Goal: Task Accomplishment & Management: Manage account settings

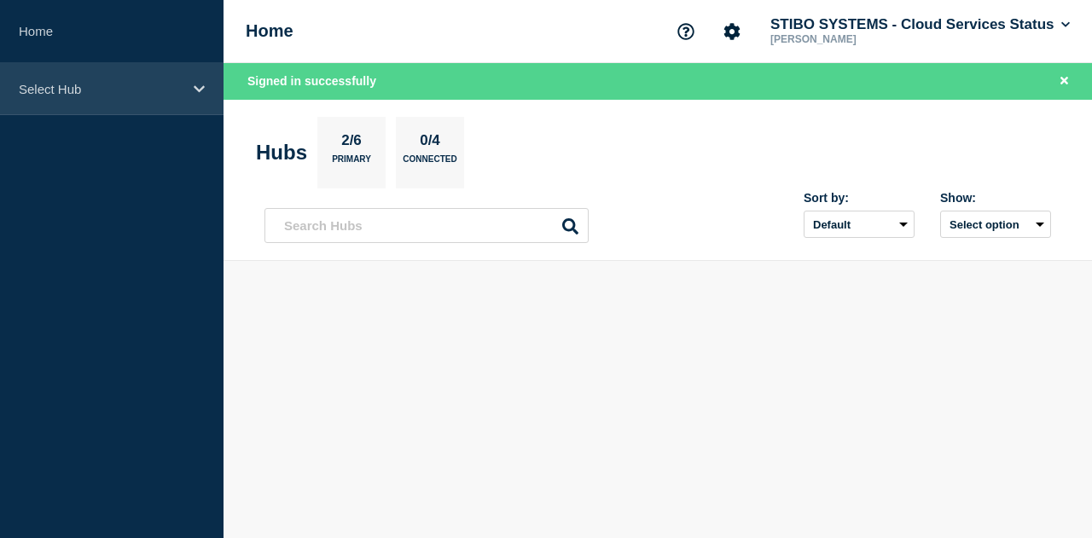
click at [97, 84] on p "Select Hub" at bounding box center [101, 89] width 164 height 14
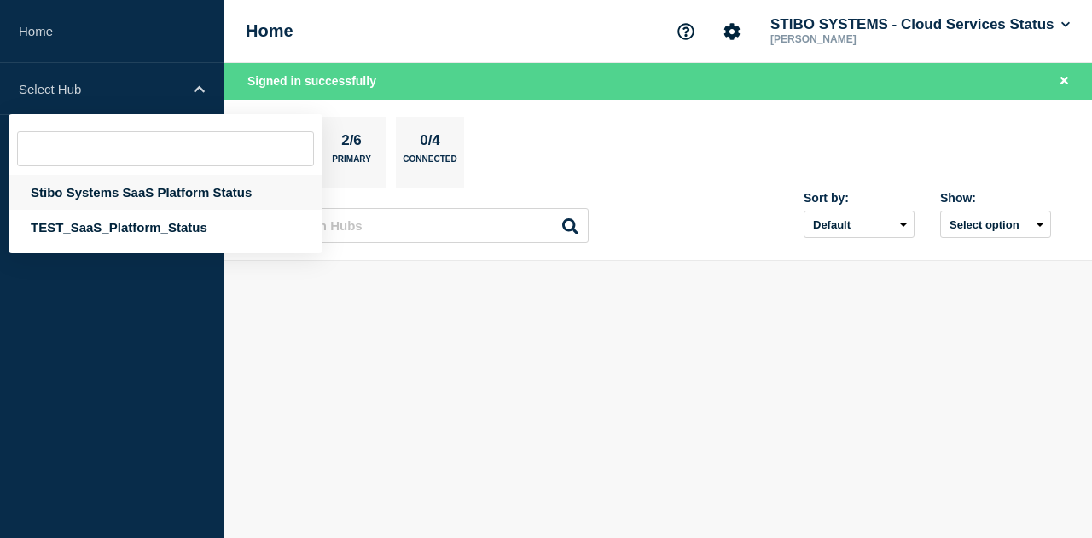
click at [148, 192] on div "Stibo Systems SaaS Platform Status" at bounding box center [166, 192] width 314 height 35
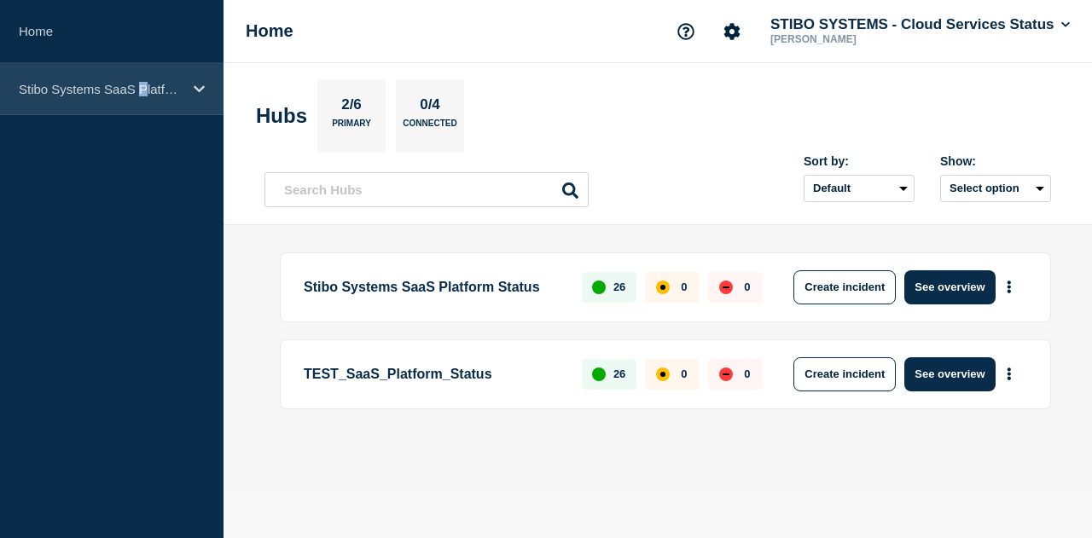
click at [141, 113] on div "Stibo Systems SaaS Platform Status" at bounding box center [111, 89] width 223 height 52
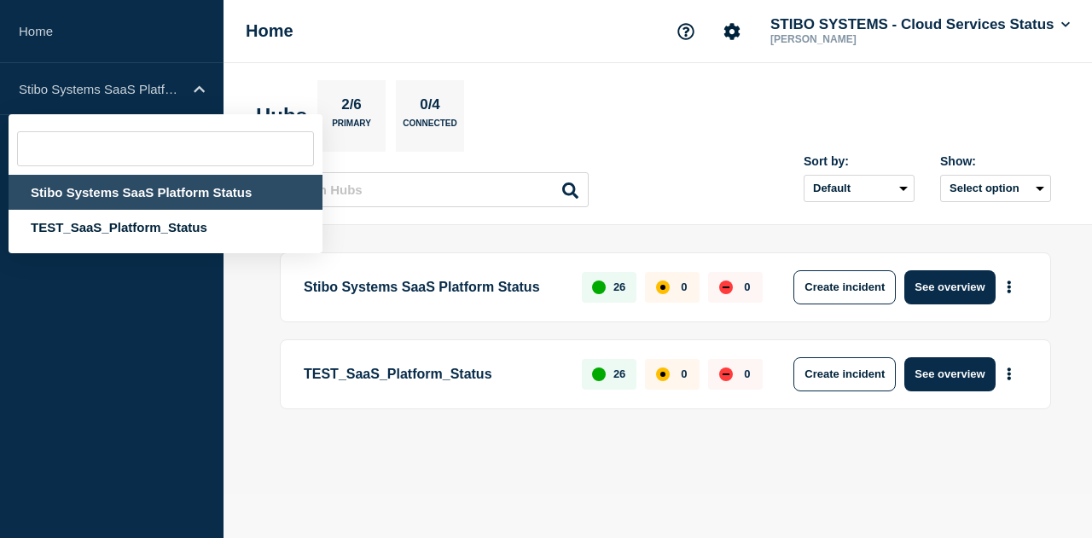
click at [116, 195] on div "Stibo Systems SaaS Platform Status" at bounding box center [166, 192] width 314 height 35
click at [119, 196] on div "Stibo Systems SaaS Platform Status" at bounding box center [166, 192] width 314 height 35
click at [516, 295] on p "Stibo Systems SaaS Platform Status" at bounding box center [433, 287] width 258 height 34
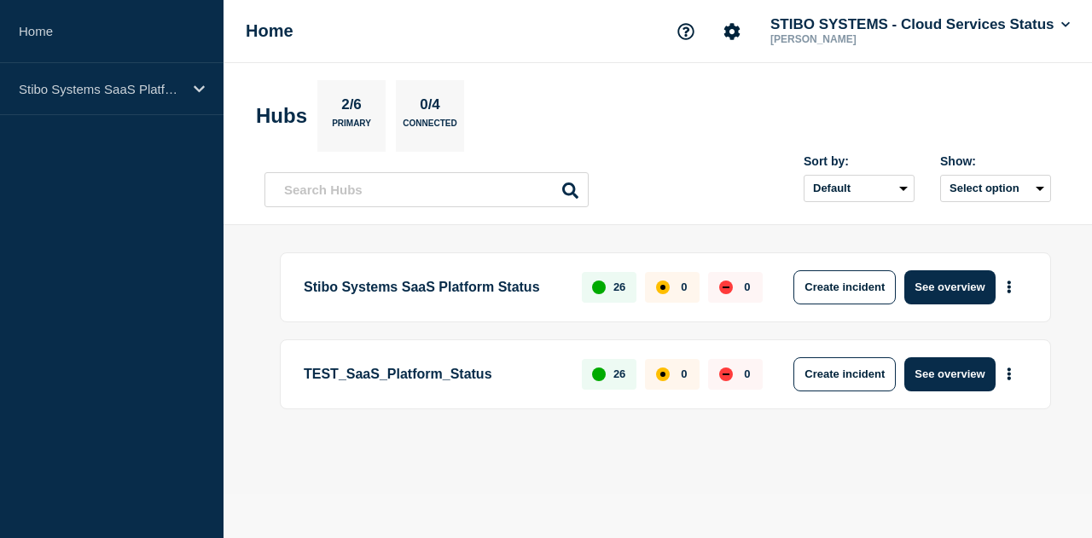
click at [474, 282] on p "Stibo Systems SaaS Platform Status" at bounding box center [433, 287] width 258 height 34
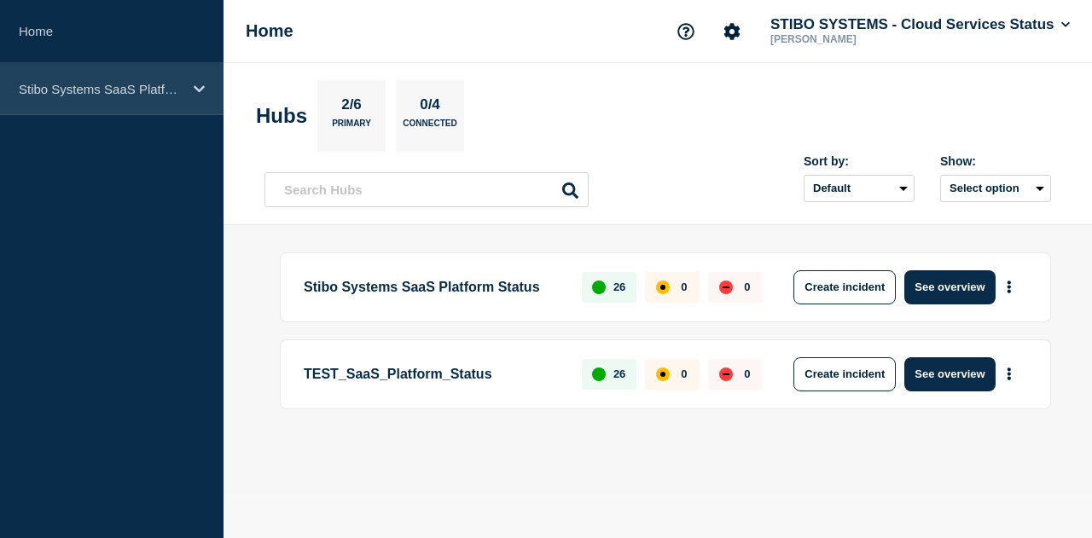
click at [140, 106] on div "Stibo Systems SaaS Platform Status" at bounding box center [111, 89] width 223 height 52
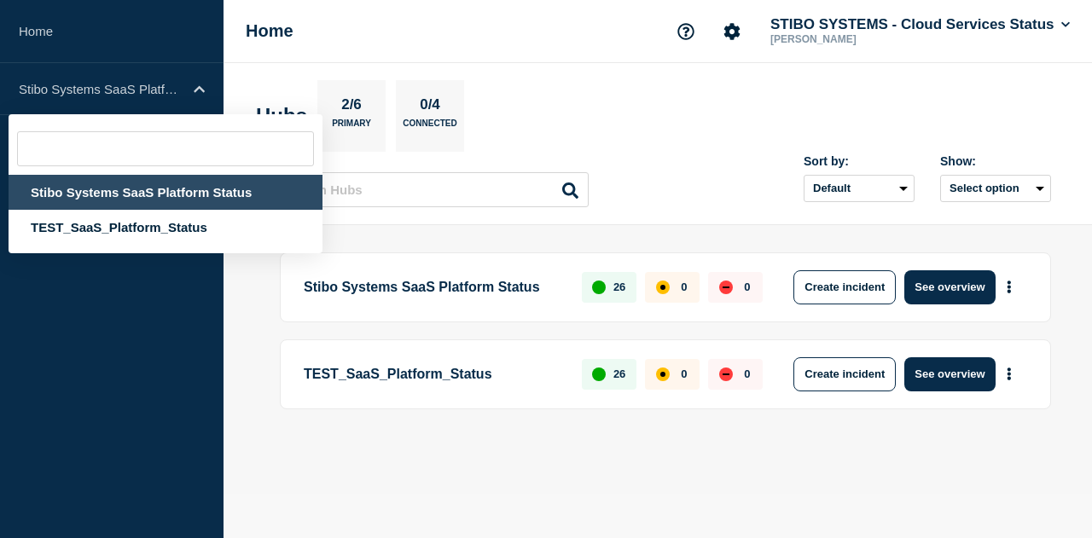
click at [142, 195] on div "Stibo Systems SaaS Platform Status" at bounding box center [166, 192] width 314 height 35
click at [97, 347] on aside "Home Stibo Systems SaaS Platform Status Stibo Systems SaaS Platform Status TEST…" at bounding box center [111, 269] width 223 height 538
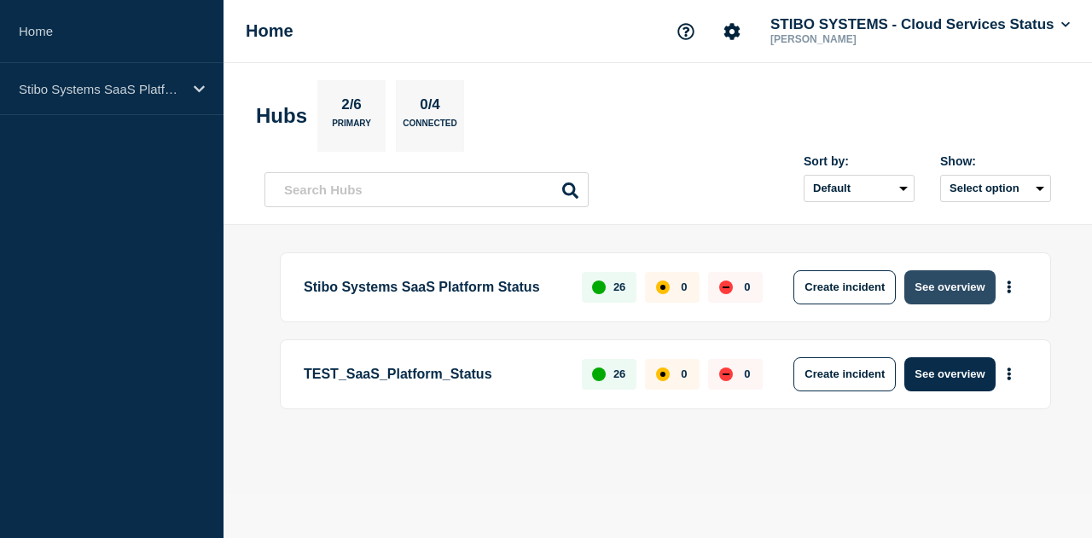
click at [926, 286] on button "See overview" at bounding box center [949, 287] width 90 height 34
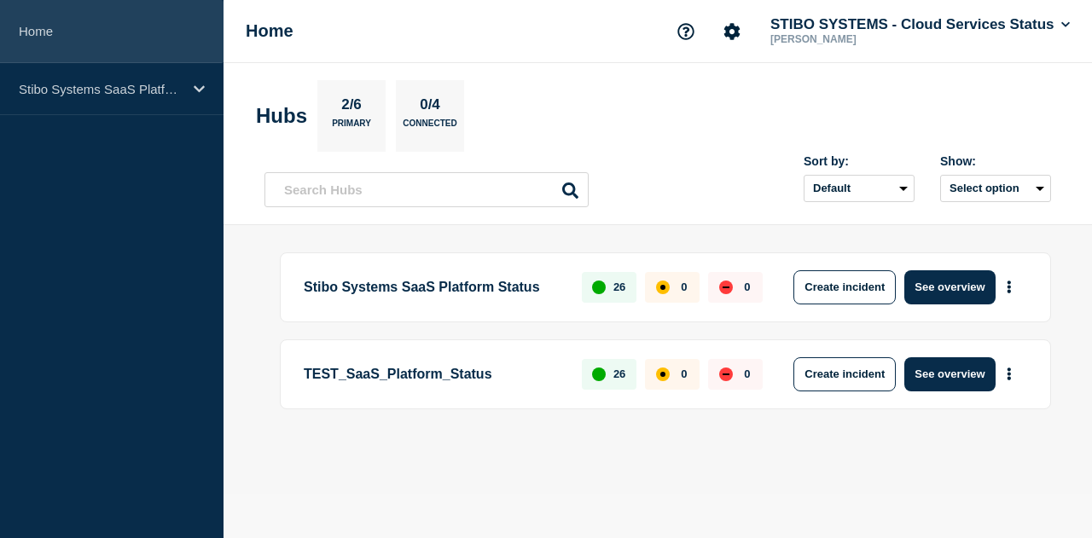
click at [29, 14] on link "Home" at bounding box center [111, 31] width 223 height 63
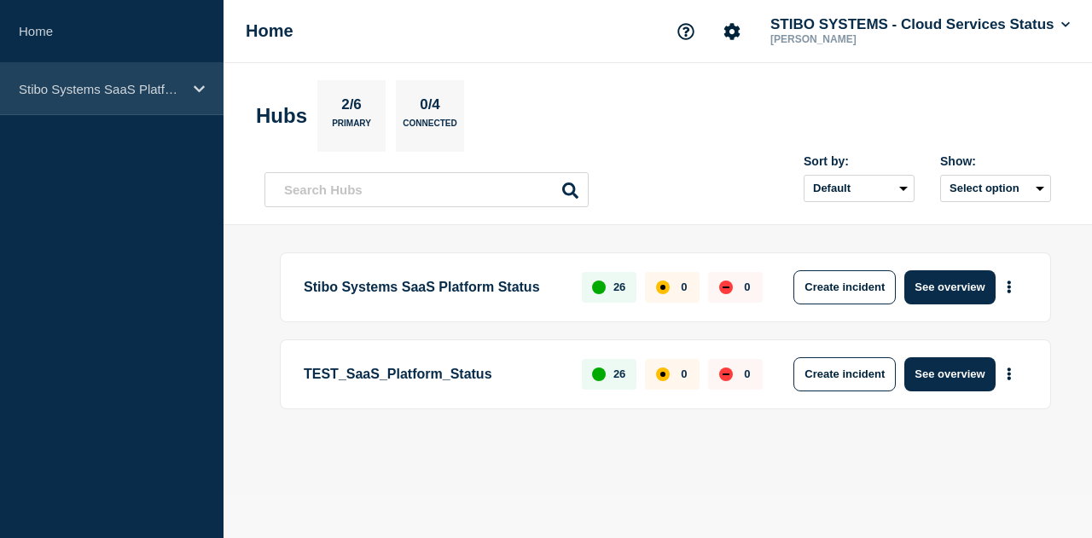
click at [116, 78] on div "Stibo Systems SaaS Platform Status" at bounding box center [111, 89] width 223 height 52
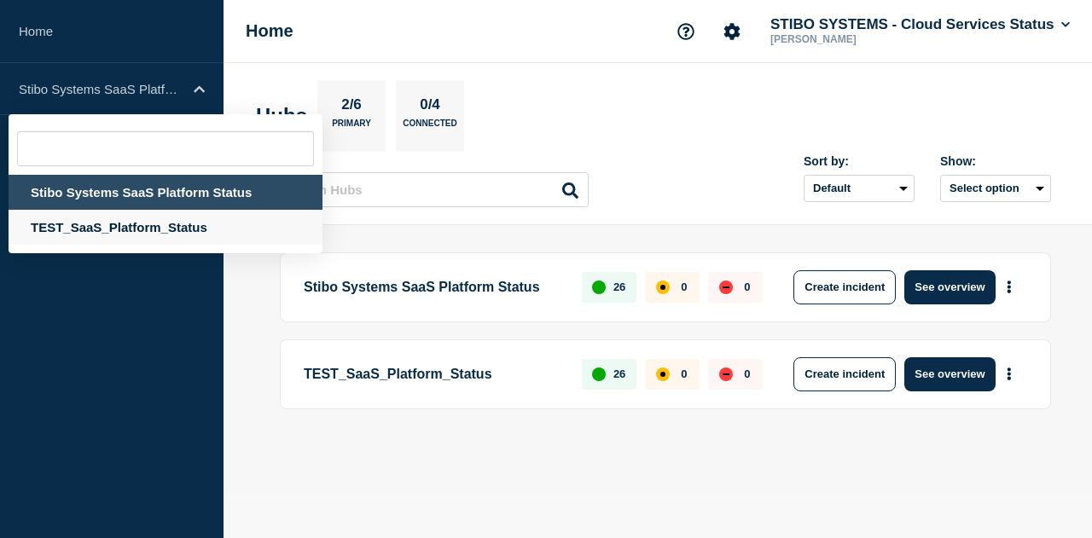
click at [117, 221] on div "TEST_SaaS_Platform_Status" at bounding box center [166, 227] width 314 height 35
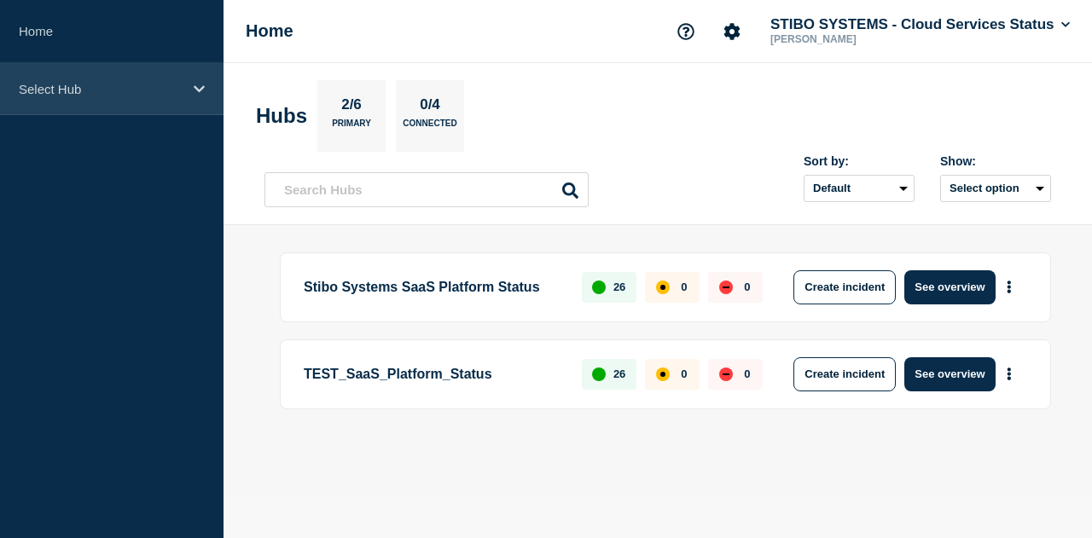
click at [121, 104] on div "Select Hub" at bounding box center [111, 89] width 223 height 52
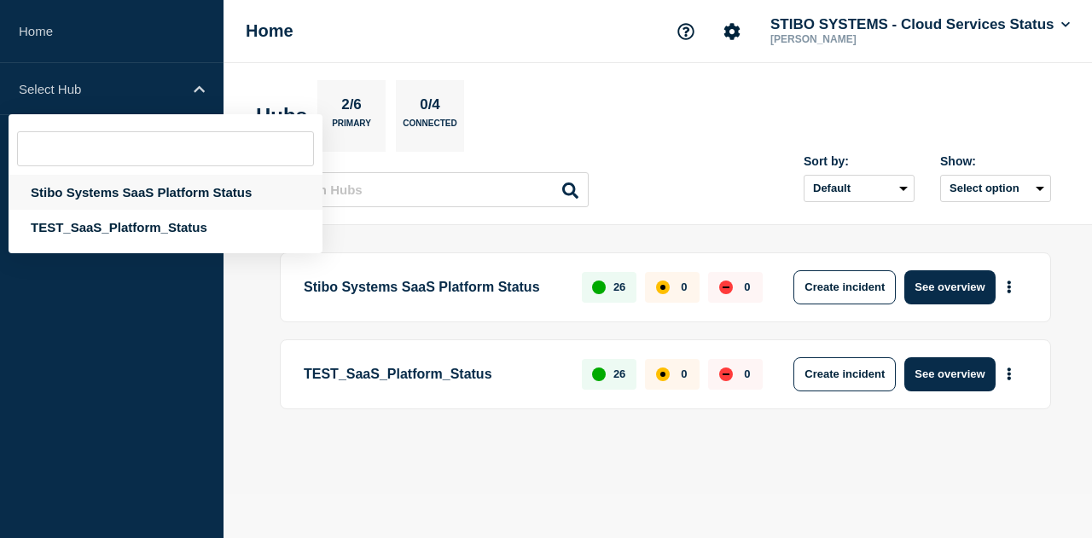
click at [80, 184] on div "Stibo Systems SaaS Platform Status" at bounding box center [166, 192] width 314 height 35
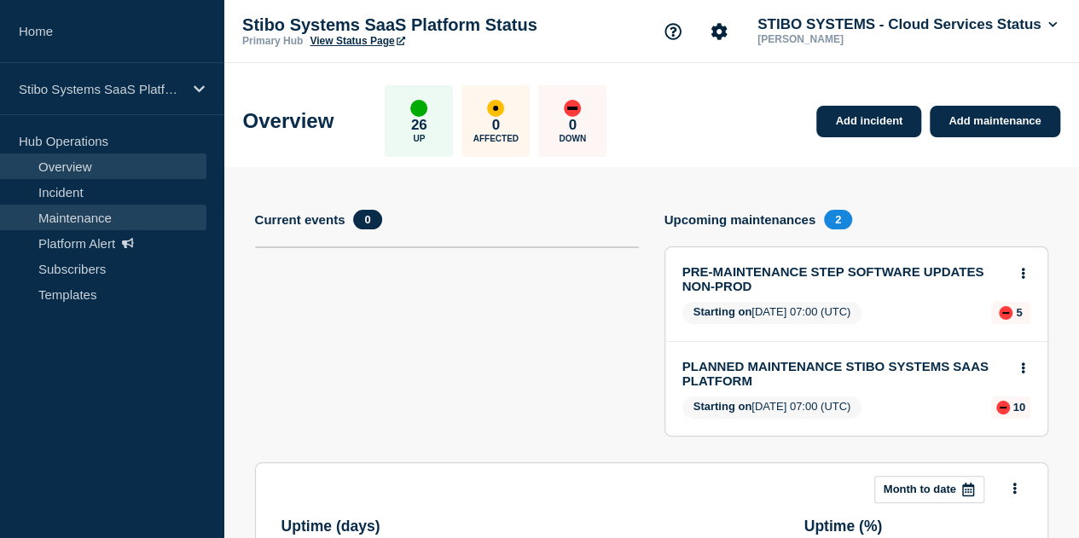
click at [45, 212] on link "Maintenance" at bounding box center [103, 218] width 206 height 26
click at [51, 211] on link "Maintenance" at bounding box center [103, 218] width 206 height 26
click at [123, 215] on link "Maintenance" at bounding box center [103, 218] width 206 height 26
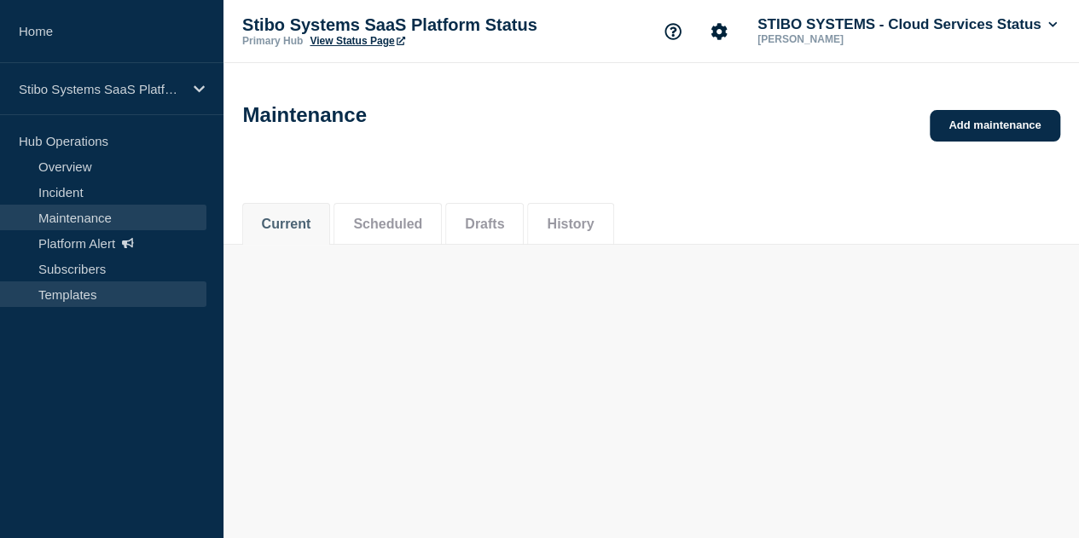
click at [95, 288] on link "Templates" at bounding box center [103, 294] width 206 height 26
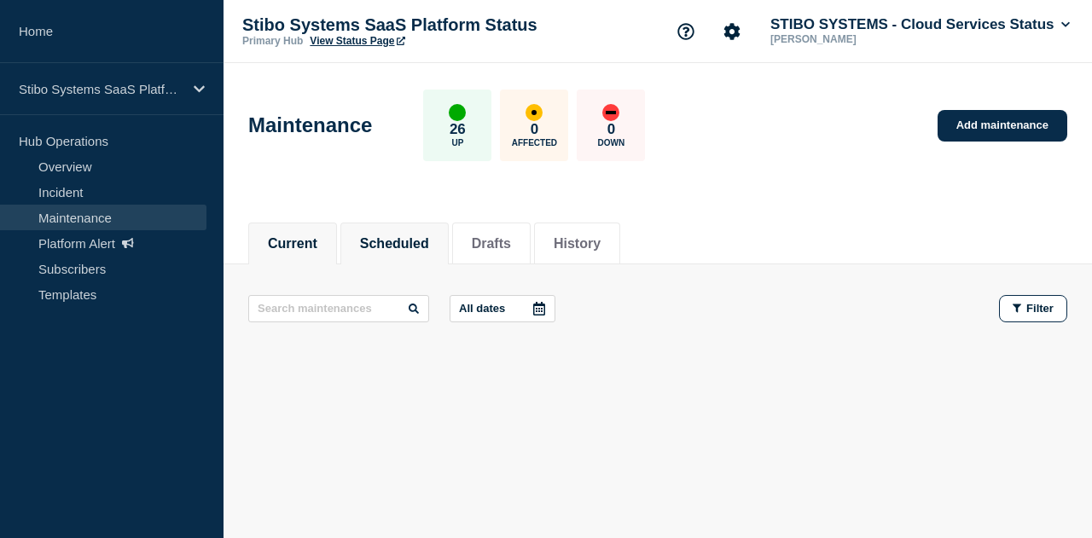
click at [406, 246] on button "Scheduled" at bounding box center [394, 243] width 69 height 15
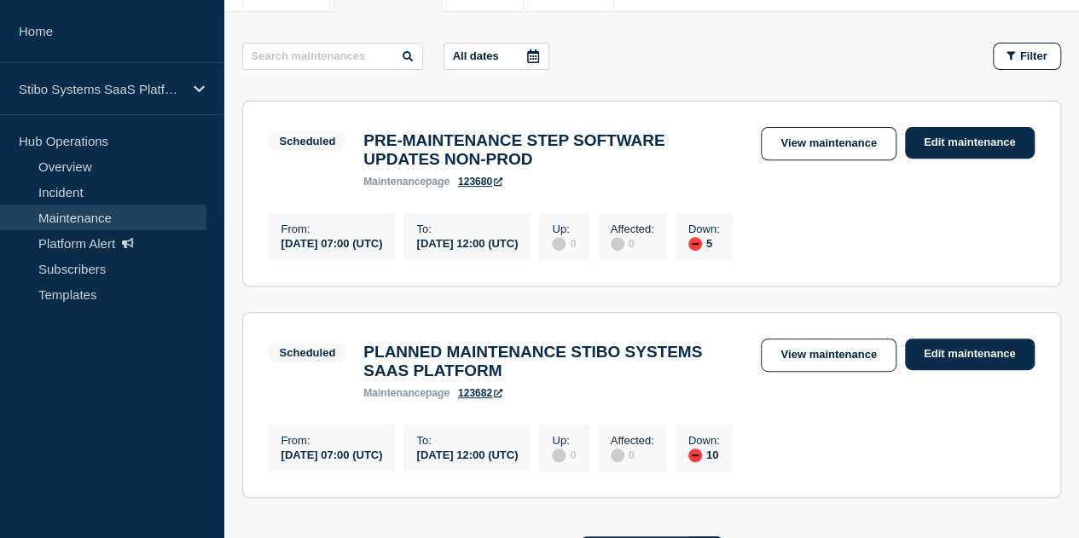
scroll to position [256, 0]
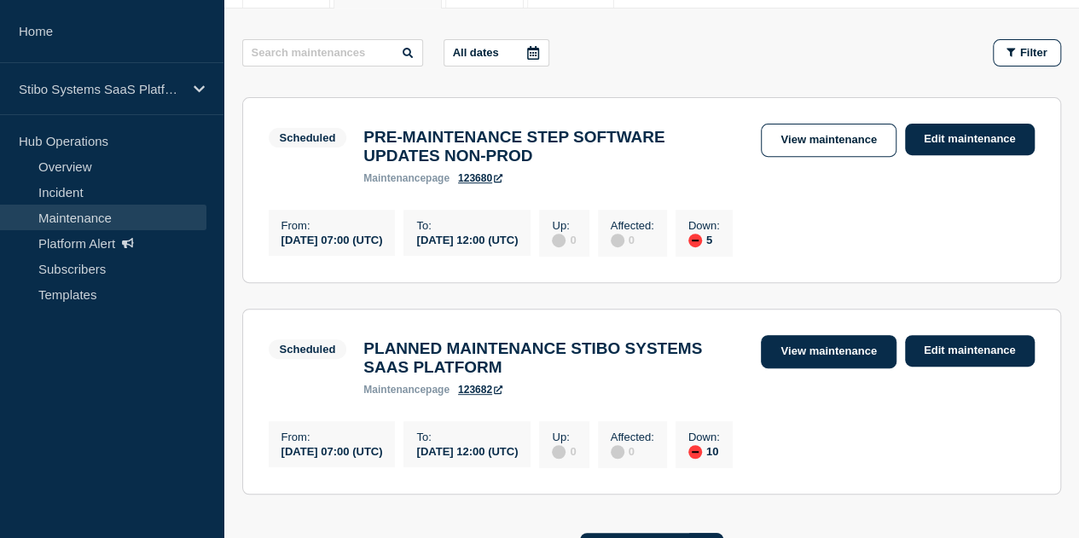
click at [792, 366] on link "View maintenance" at bounding box center [828, 351] width 135 height 33
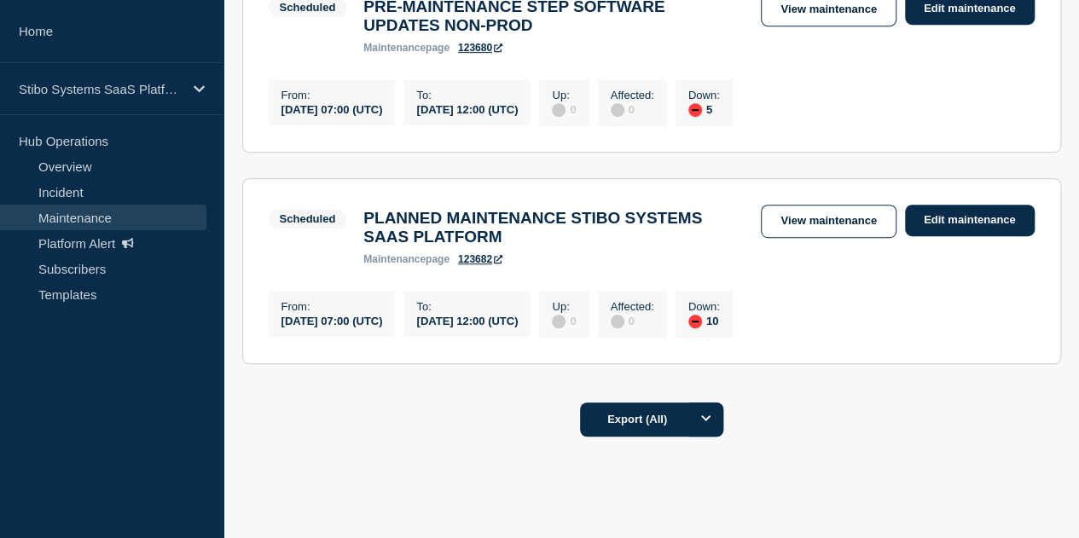
scroll to position [457, 0]
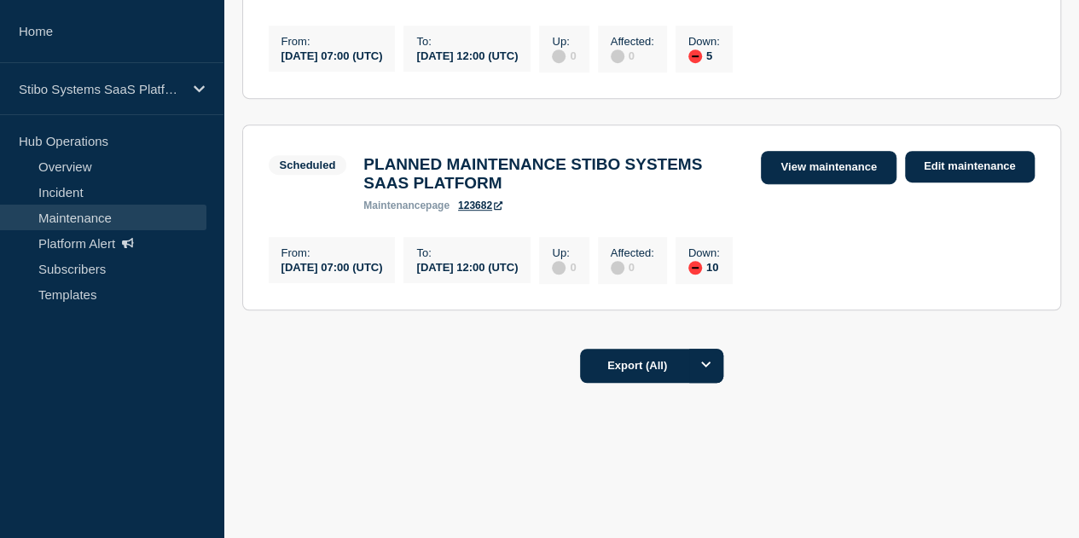
click at [824, 159] on link "View maintenance" at bounding box center [828, 167] width 135 height 33
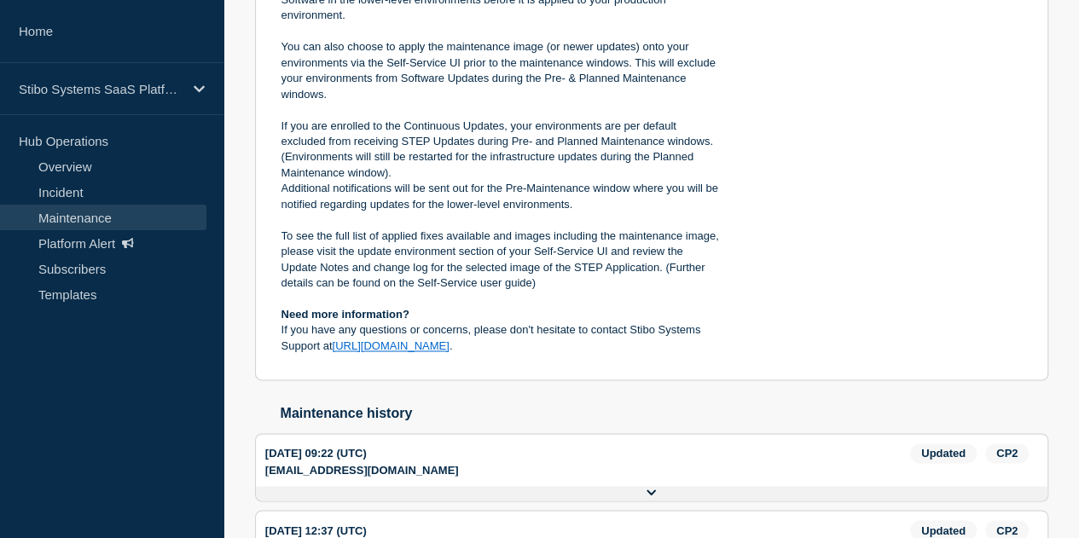
scroll to position [1319, 0]
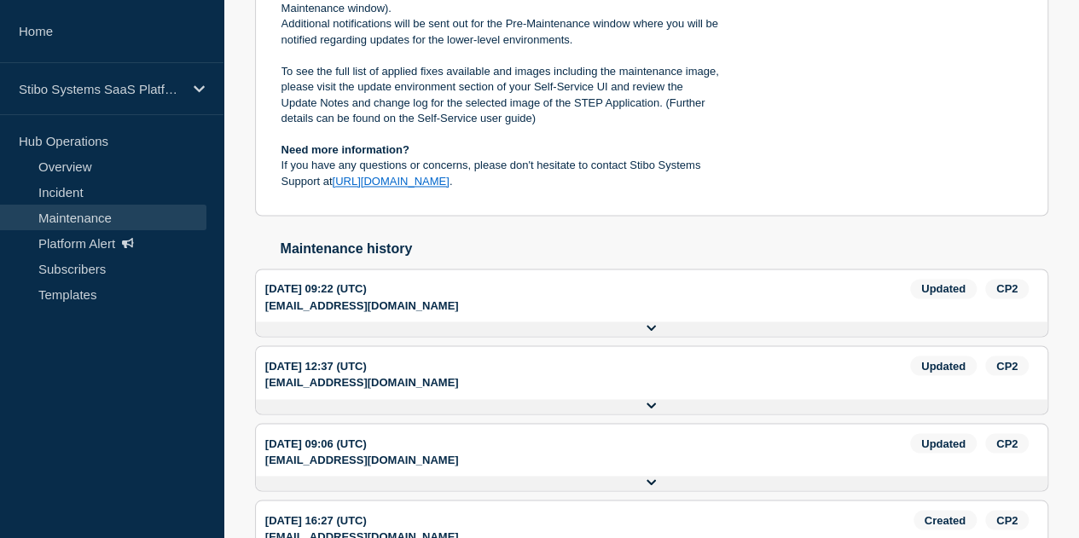
click at [0, 0] on button "Show history" at bounding box center [0, 0] width 0 height 0
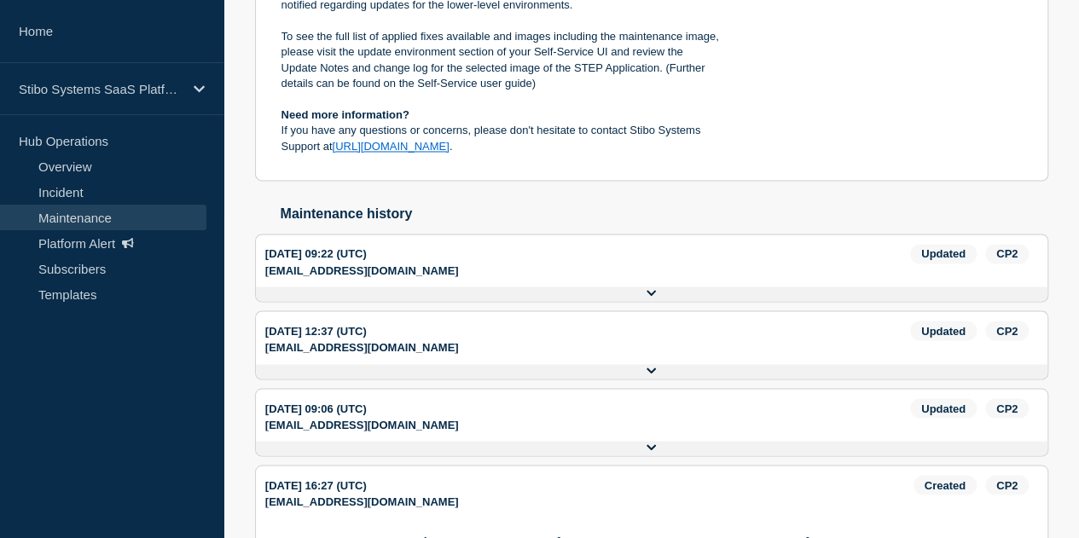
scroll to position [1202, 0]
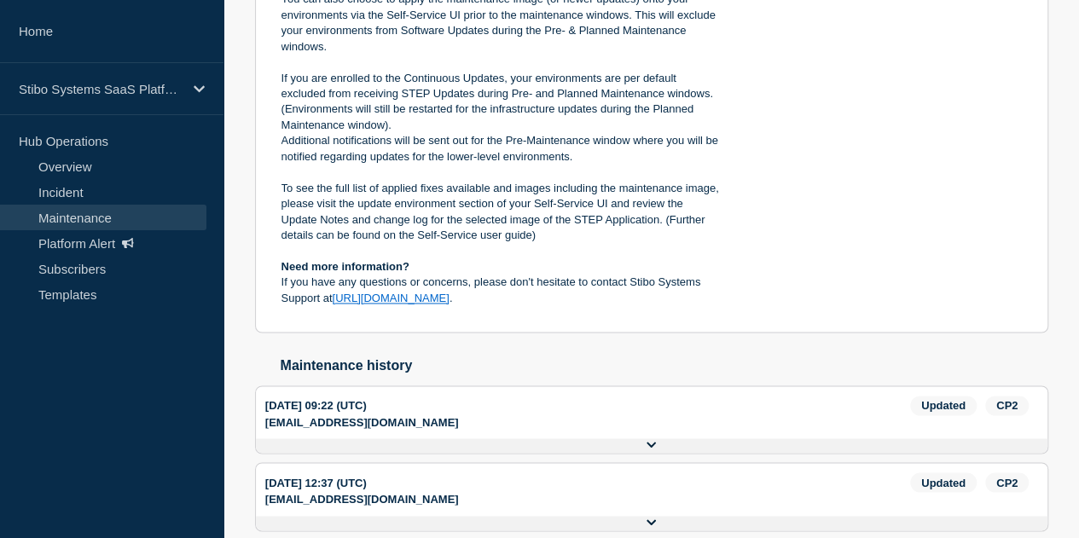
click at [0, 0] on button "Show history" at bounding box center [0, 0] width 0 height 0
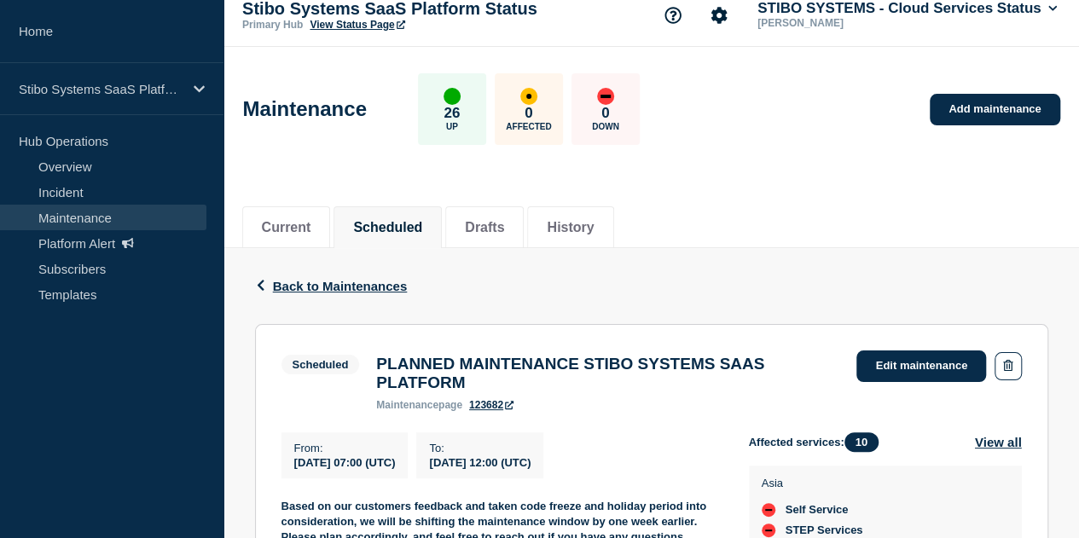
scroll to position [0, 0]
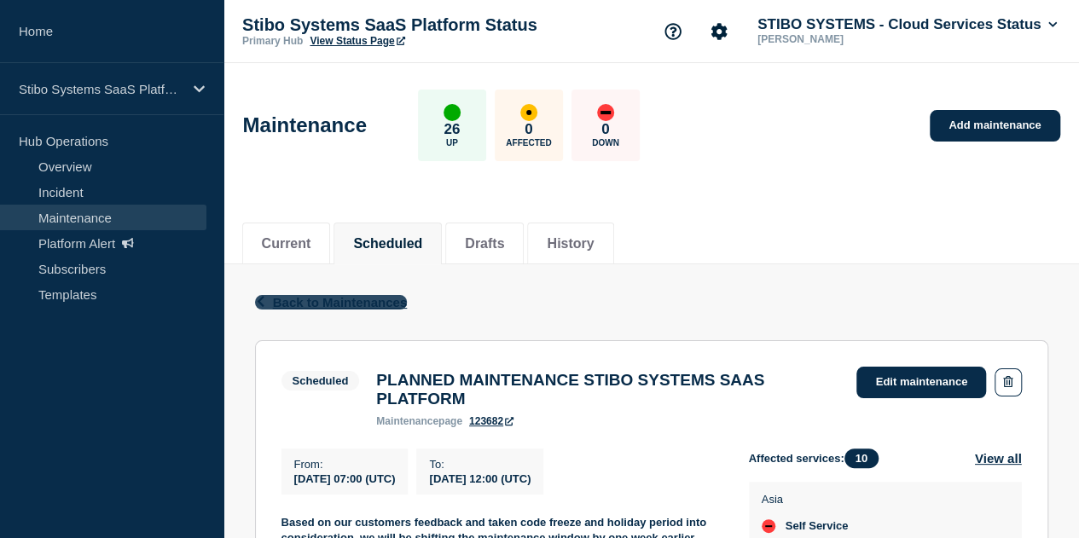
click at [317, 305] on span "Back to Maintenances" at bounding box center [340, 302] width 135 height 14
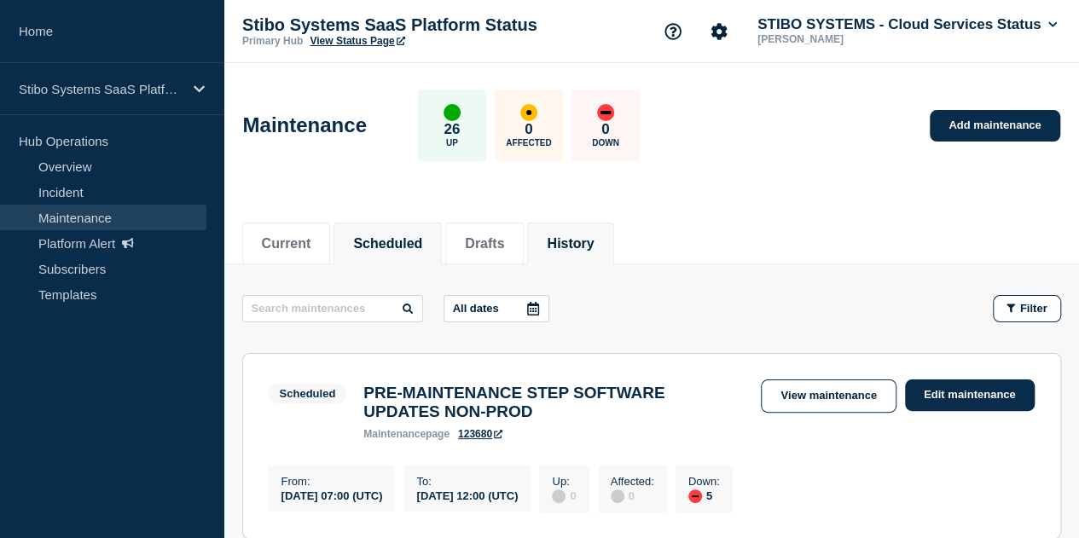
click at [580, 238] on button "History" at bounding box center [570, 243] width 47 height 15
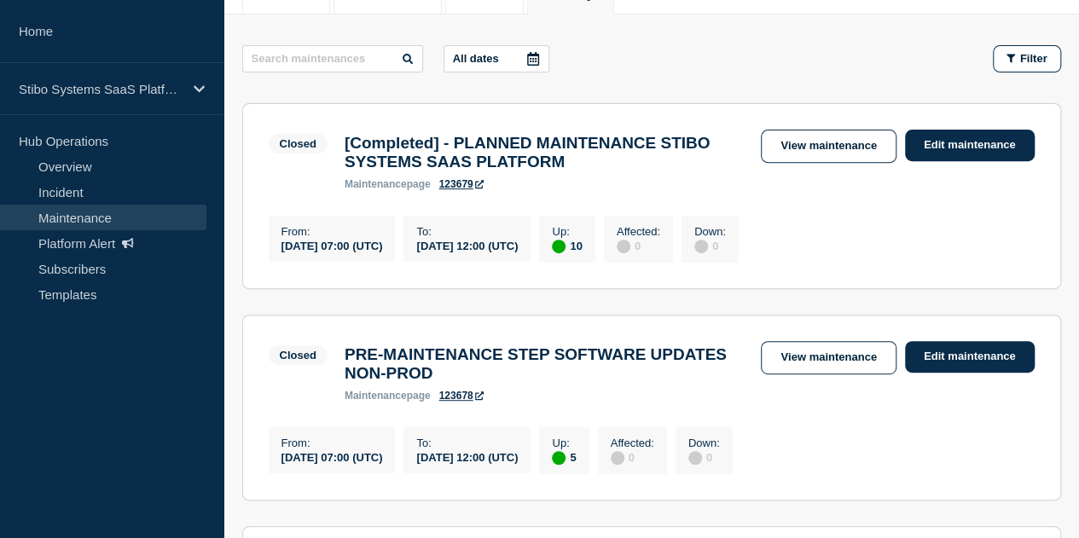
scroll to position [256, 0]
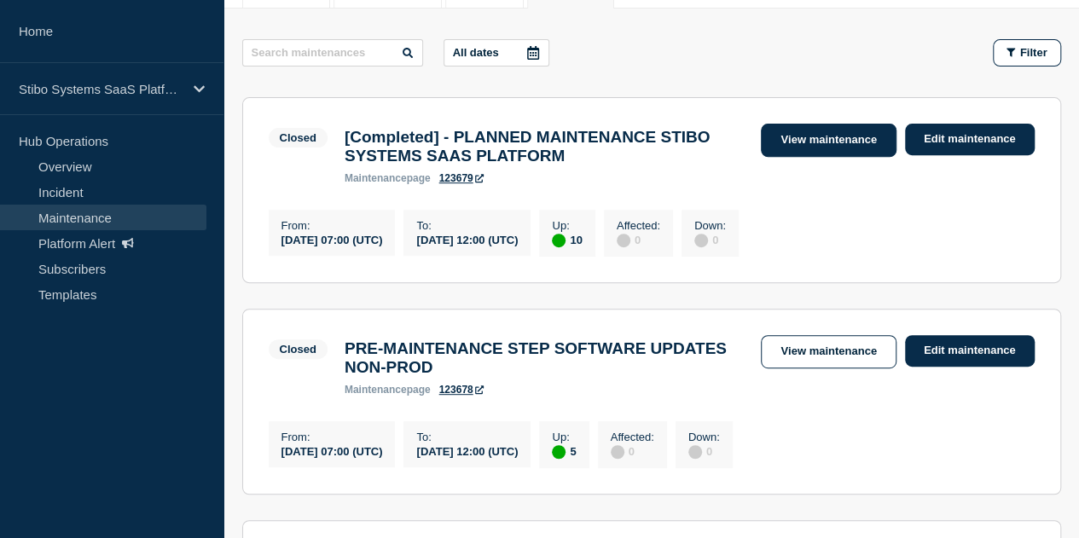
click at [778, 141] on link "View maintenance" at bounding box center [828, 140] width 135 height 33
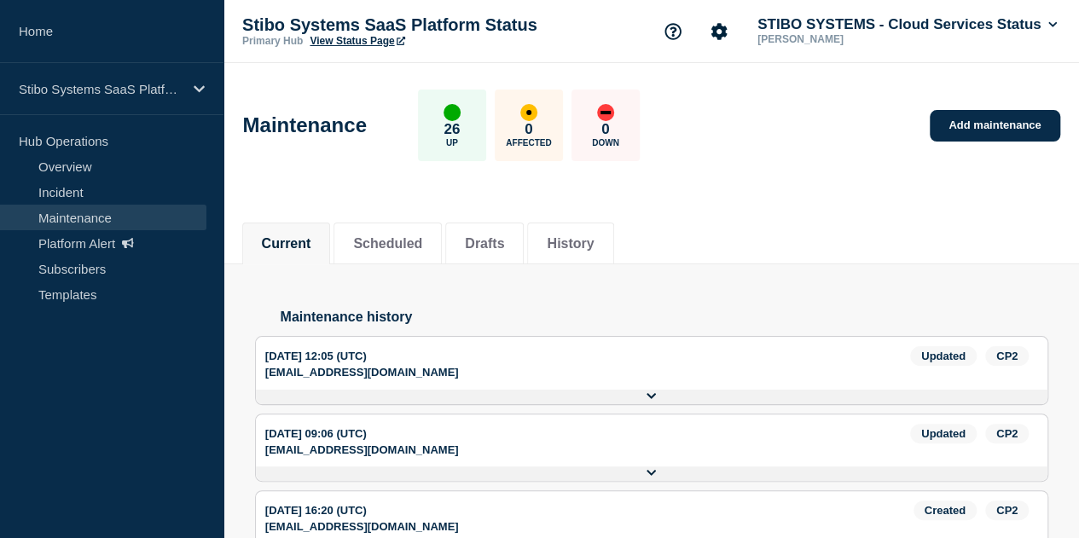
scroll to position [11, 0]
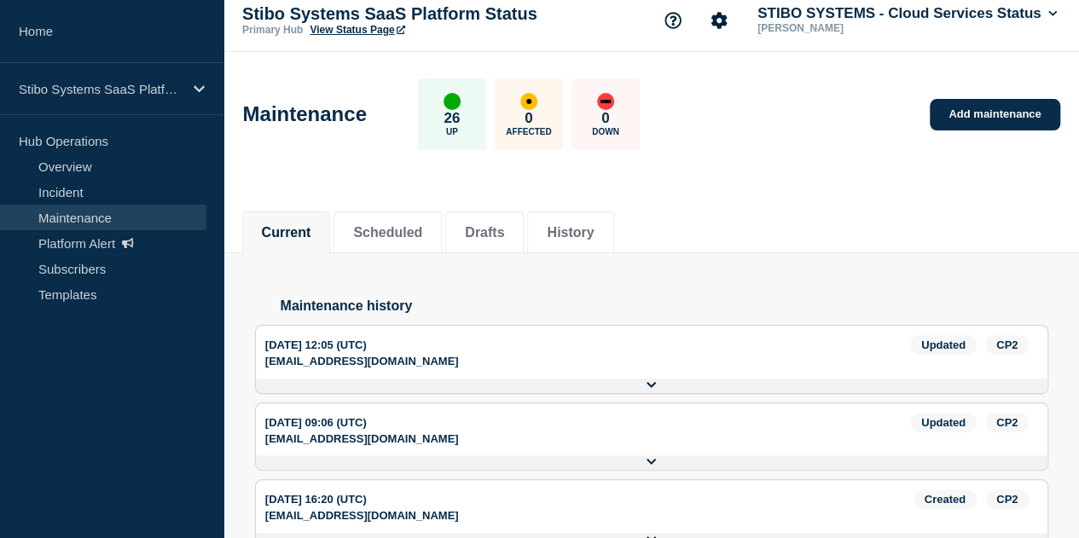
click at [0, 0] on button "Show history" at bounding box center [0, 0] width 0 height 0
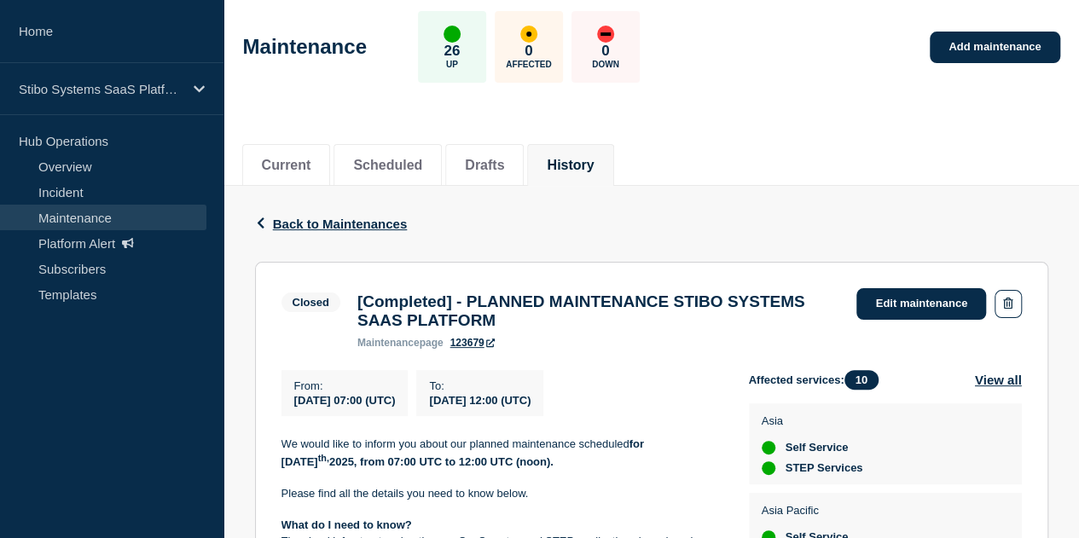
scroll to position [0, 0]
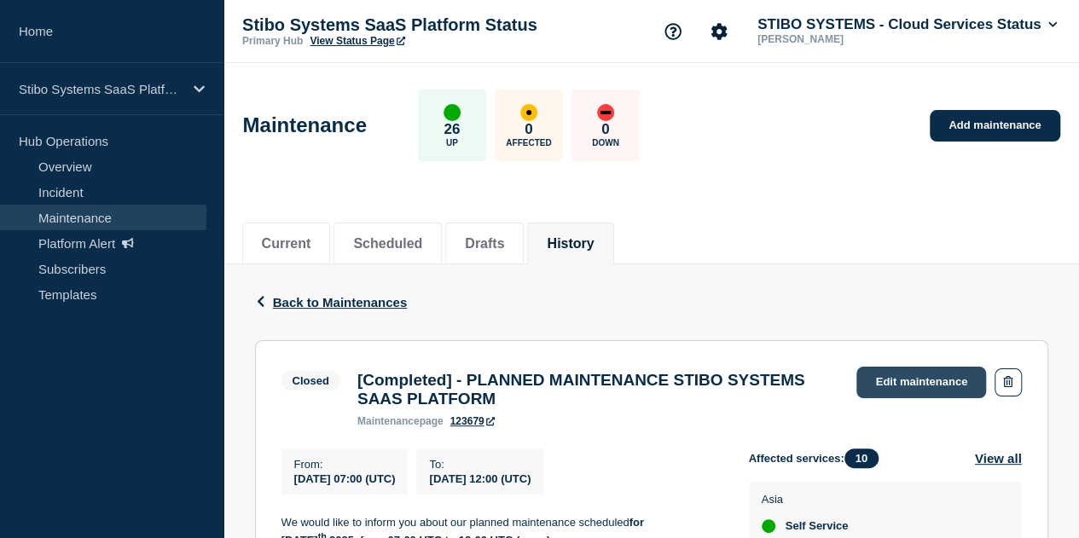
click at [924, 384] on link "Edit maintenance" at bounding box center [921, 383] width 130 height 32
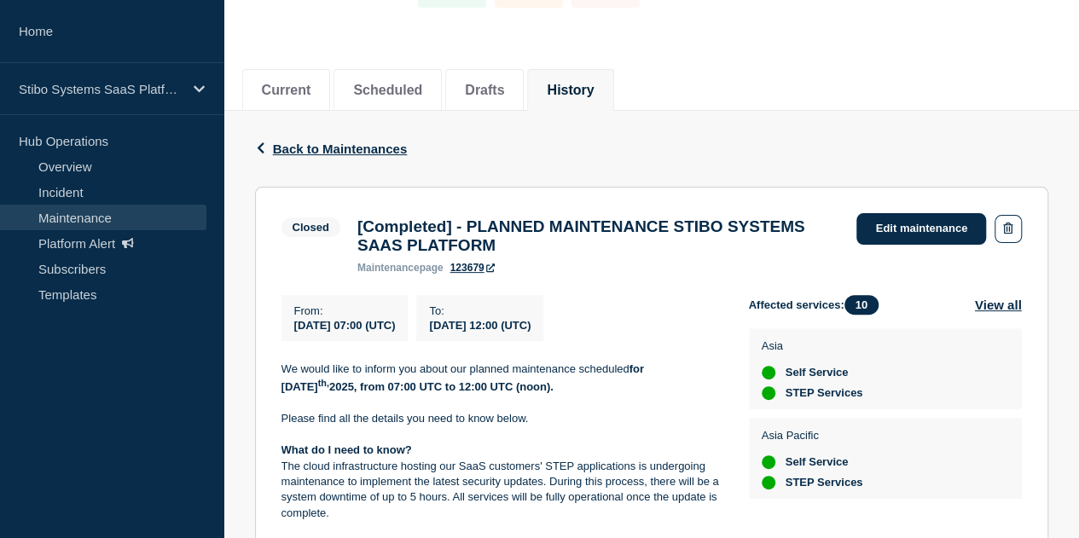
scroll to position [85, 0]
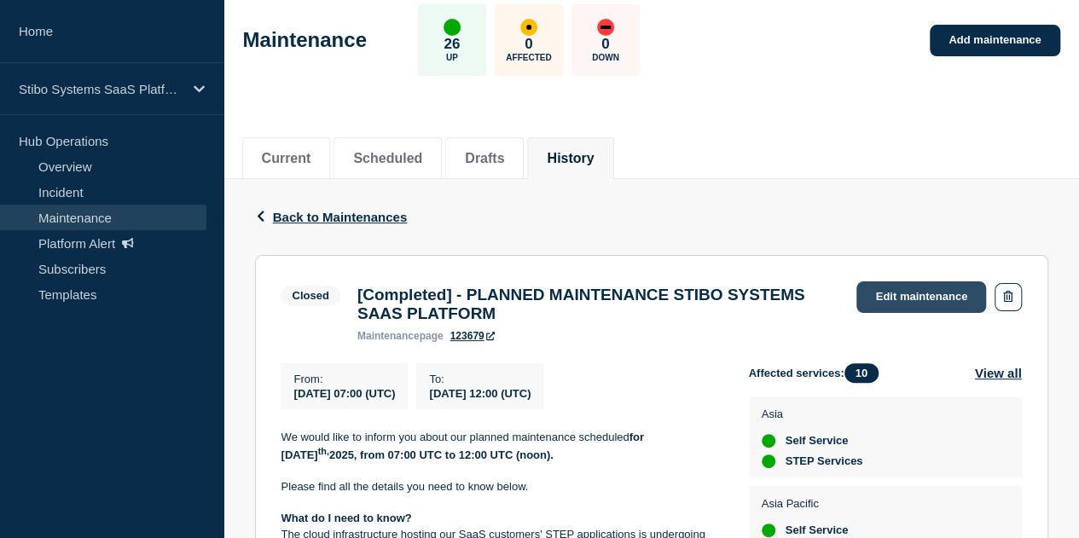
click at [903, 306] on link "Edit maintenance" at bounding box center [921, 297] width 130 height 32
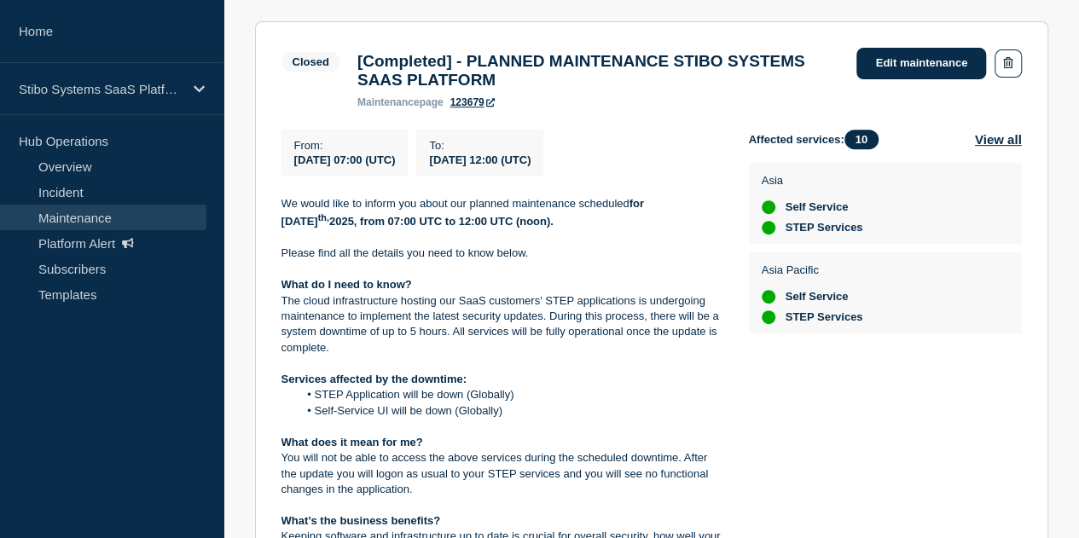
scroll to position [512, 0]
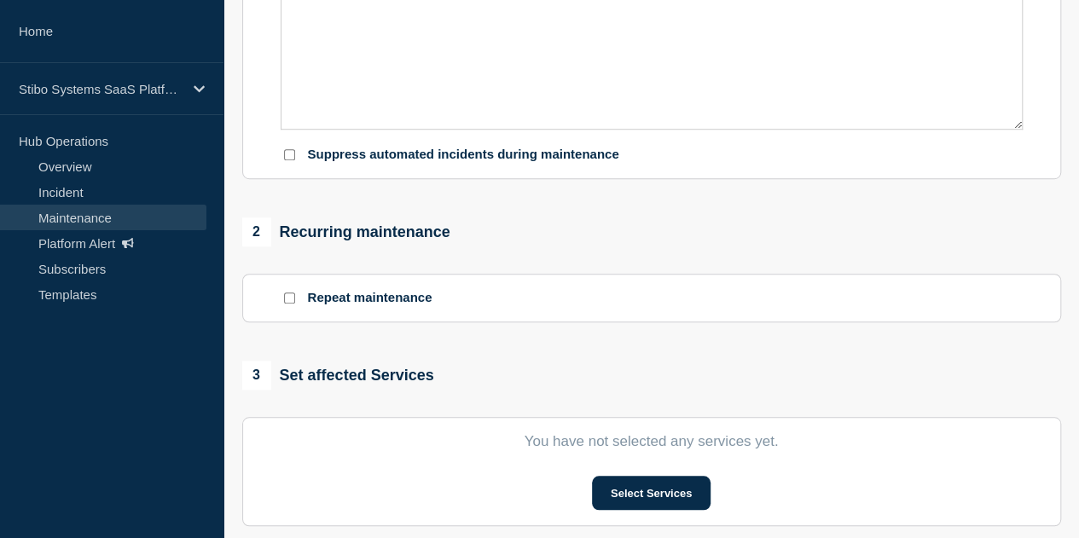
type input "[Completed] - PLANNED MAINTENANCE STIBO SYSTEMS SAAS PLATFORM"
type input "2025-08-10"
type input "07:00"
type input "2025-08-10"
type input "12:00"
